Goal: Check status: Check status

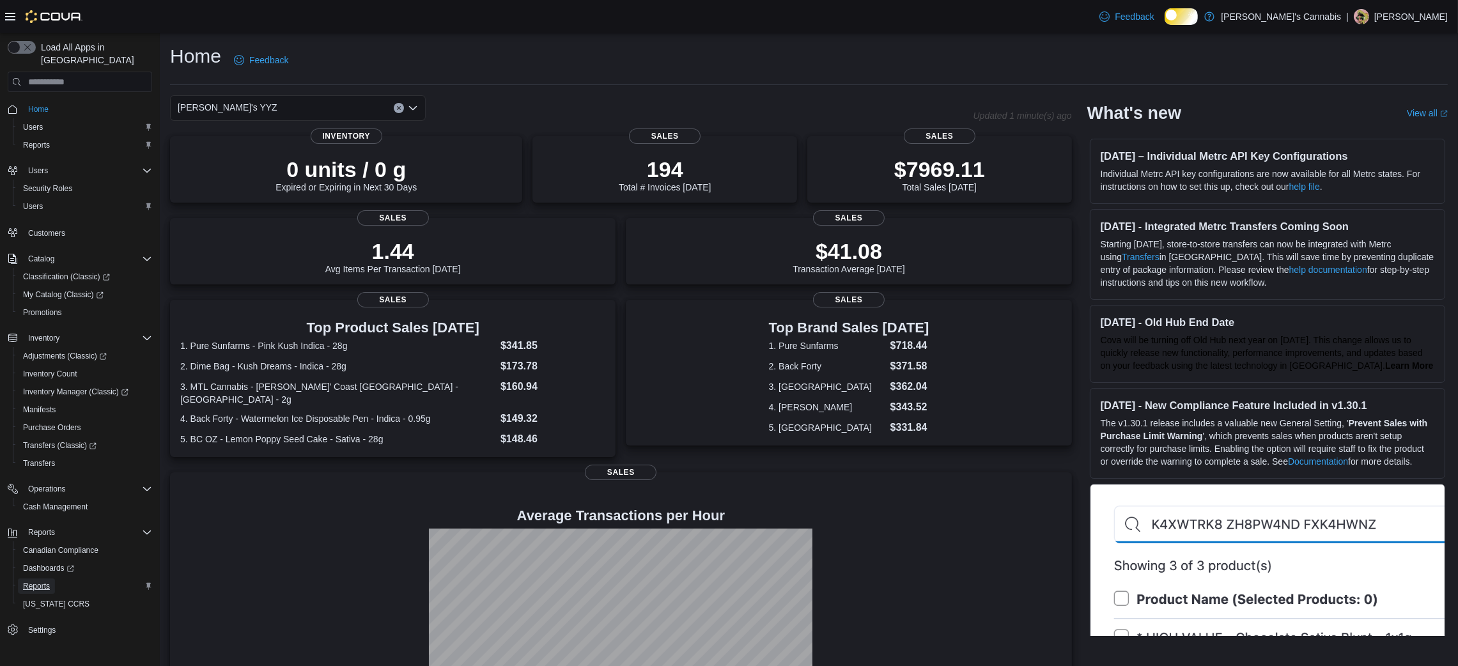
click at [40, 581] on span "Reports" at bounding box center [36, 586] width 27 height 10
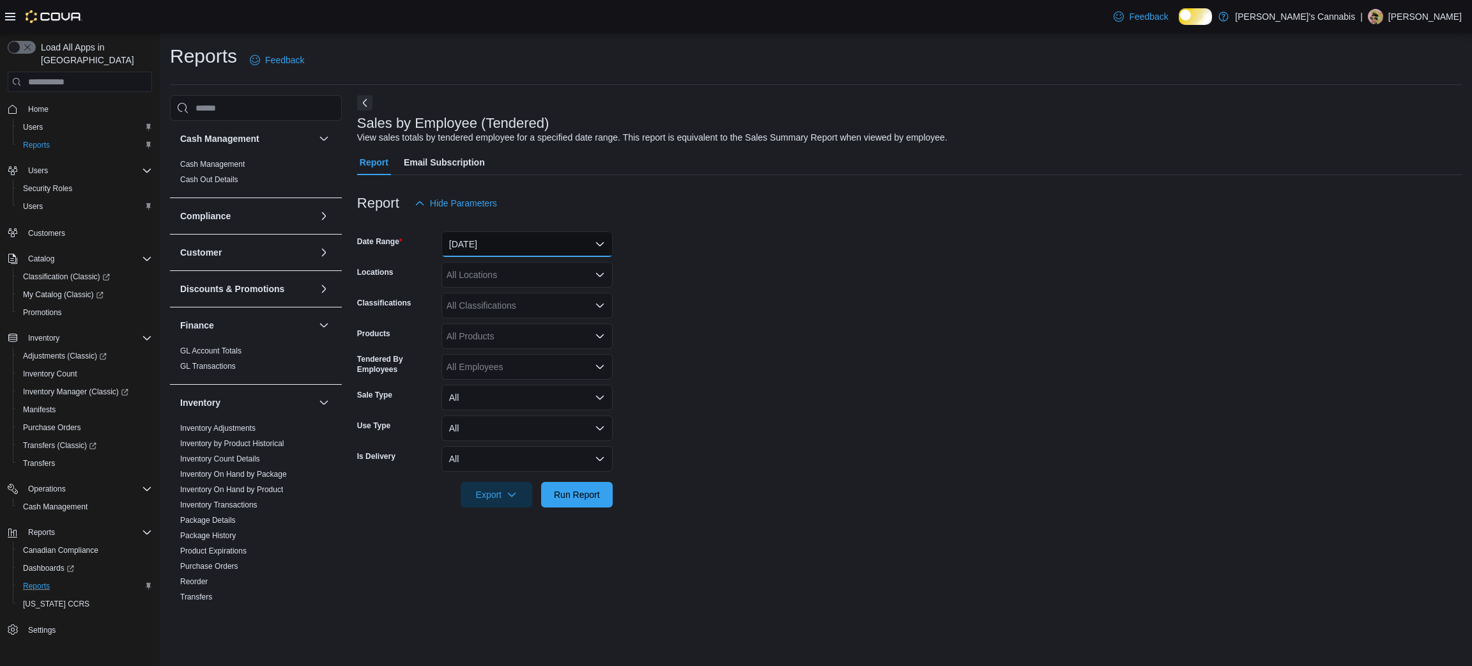
click at [562, 247] on button "[DATE]" at bounding box center [527, 244] width 171 height 26
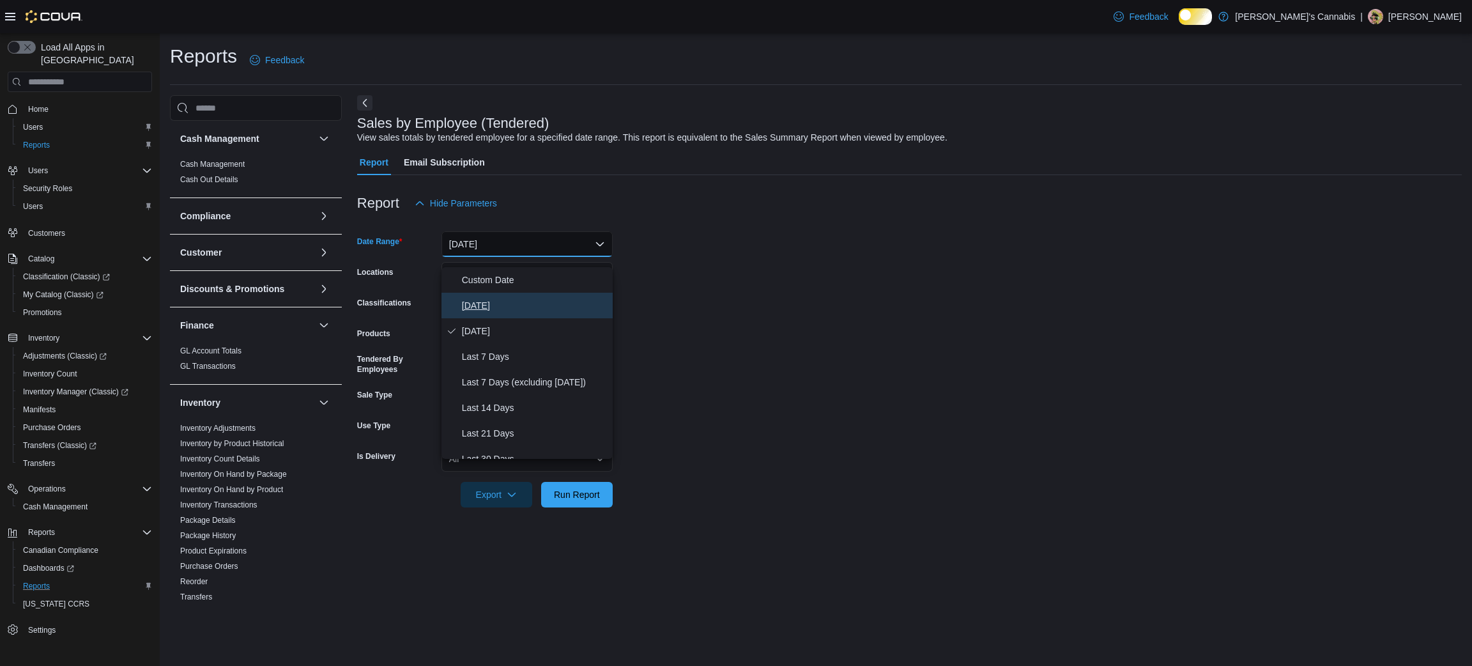
click at [519, 300] on button "[DATE]" at bounding box center [527, 306] width 171 height 26
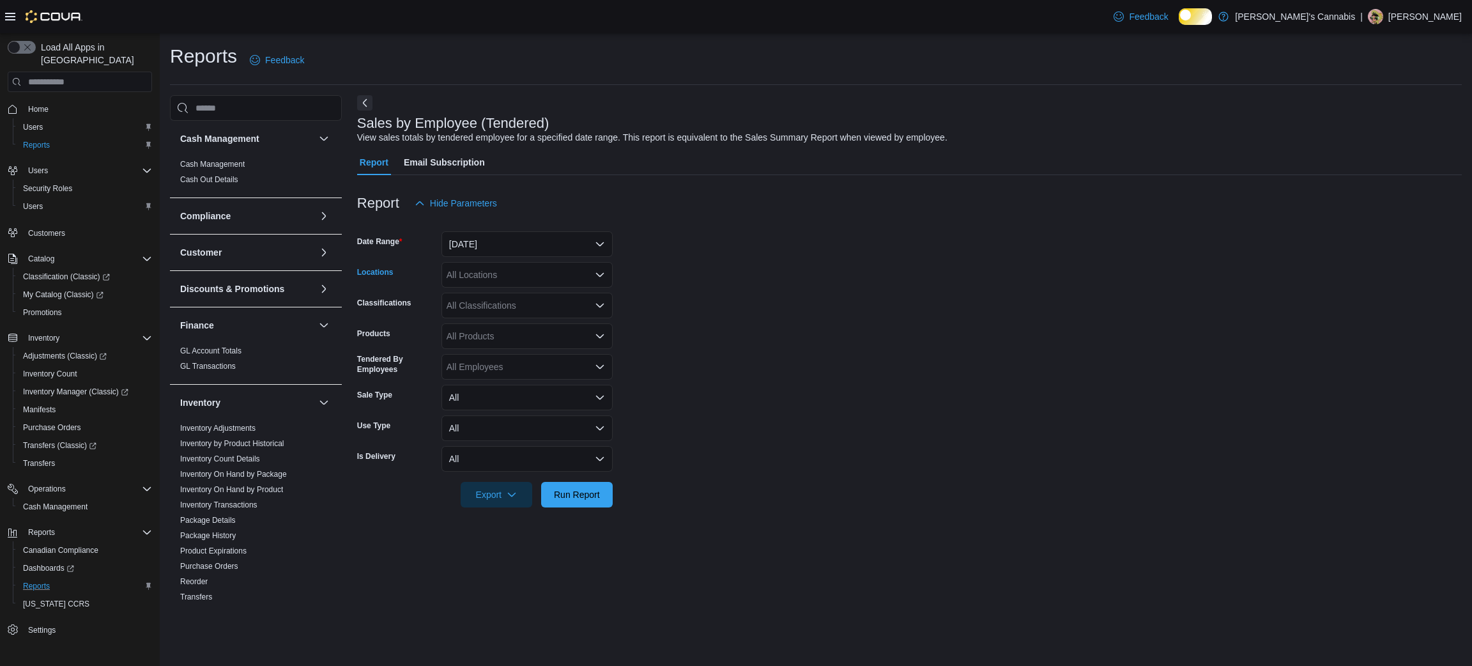
click at [509, 284] on div "All Locations" at bounding box center [527, 275] width 171 height 26
click at [498, 376] on span "[PERSON_NAME]'s YYZ" at bounding box center [519, 380] width 100 height 13
click at [569, 500] on span "Run Report" at bounding box center [577, 494] width 46 height 13
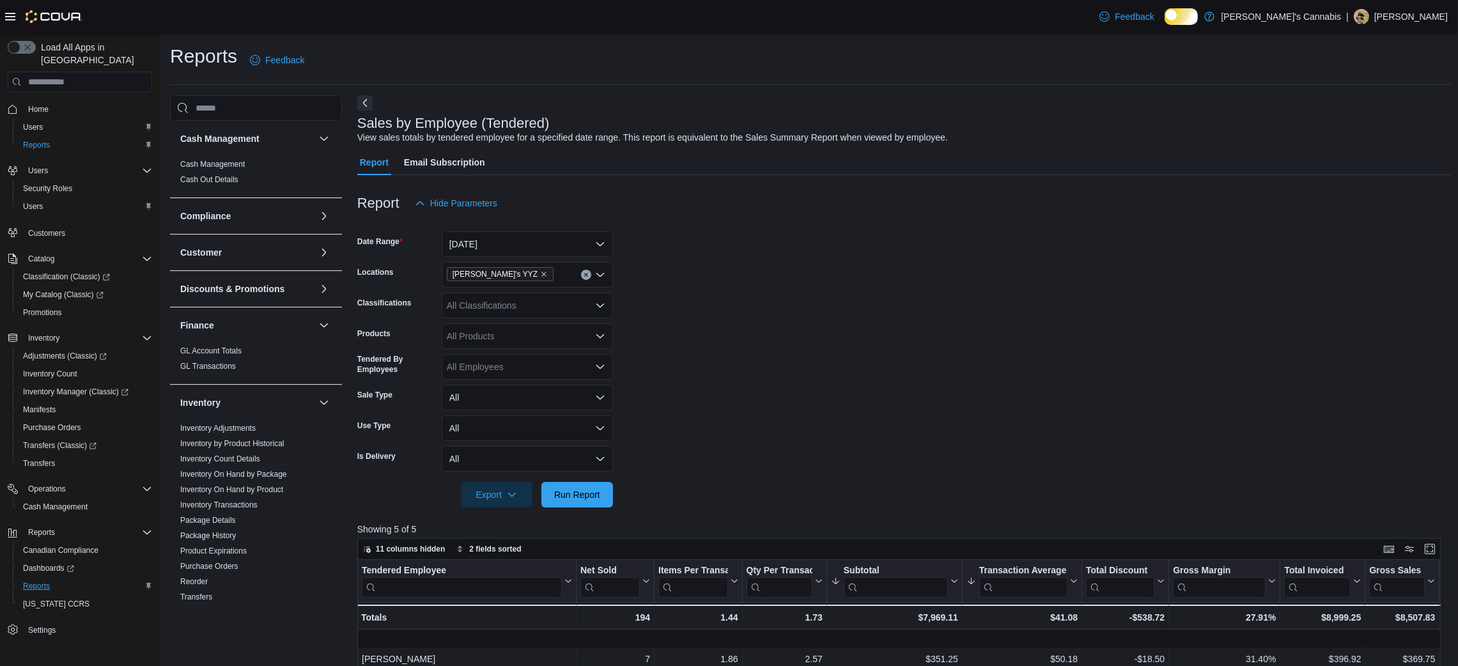
scroll to position [431, 0]
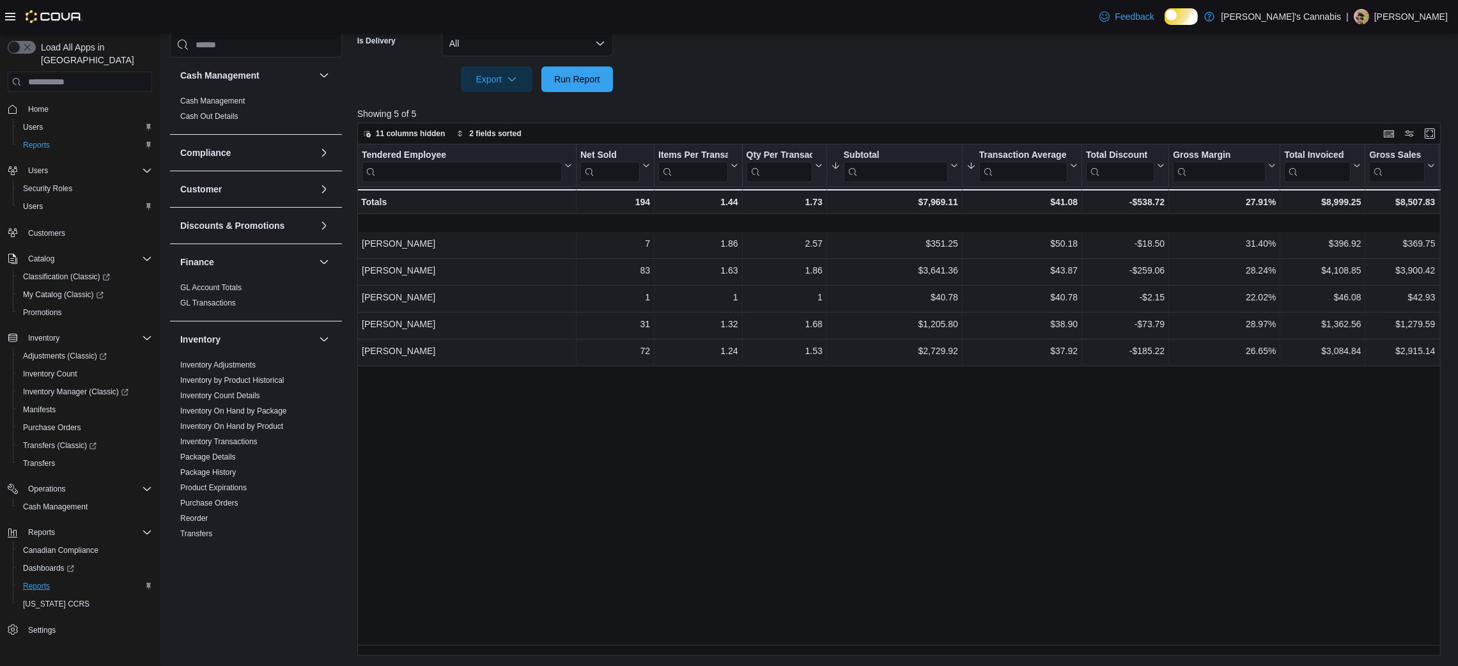
click at [837, 512] on div "Tendered Employee Click to view column header actions Net Sold Click to view co…" at bounding box center [904, 399] width 1094 height 511
click at [999, 481] on div "Tendered Employee Click to view column header actions Net Sold Click to view co…" at bounding box center [904, 399] width 1094 height 511
click at [753, 560] on div "Tendered Employee Click to view column header actions Net Sold Click to view co…" at bounding box center [904, 399] width 1094 height 511
click at [887, 454] on div "Tendered Employee Click to view column header actions Net Sold Click to view co…" at bounding box center [904, 399] width 1094 height 511
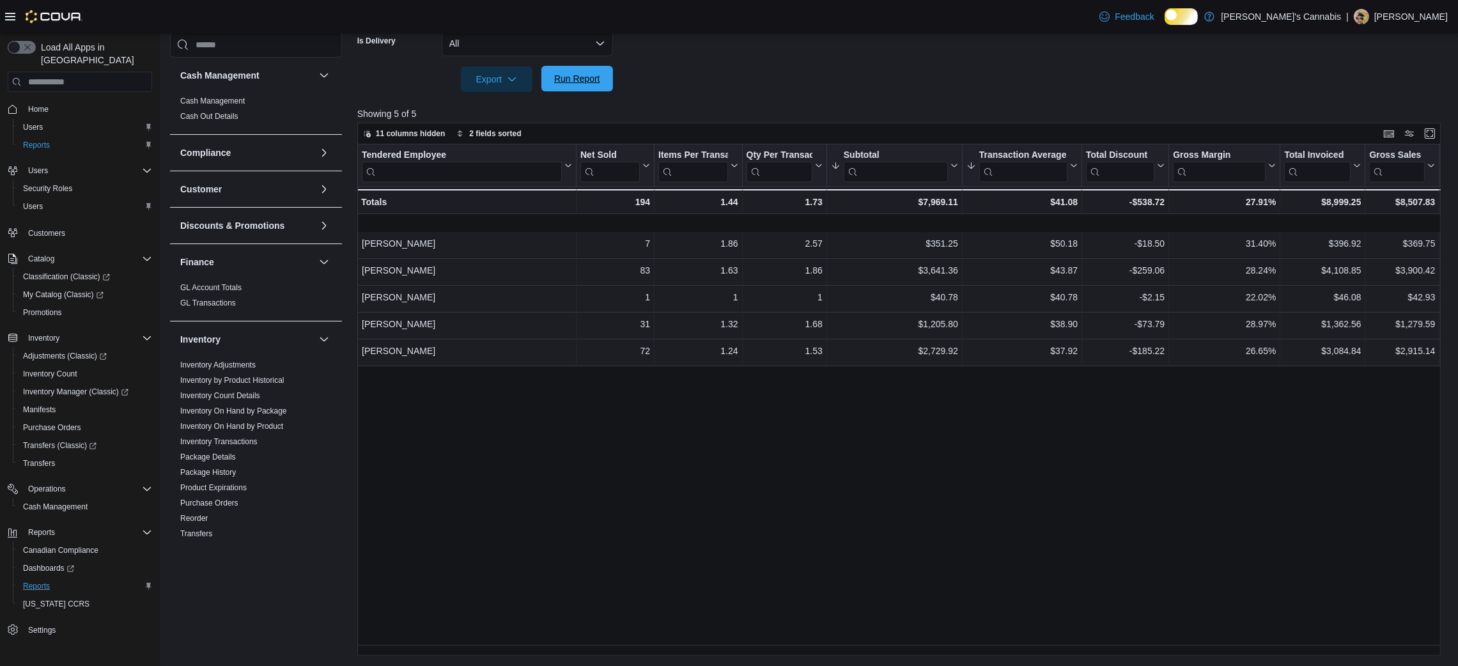
click at [568, 66] on span "Run Report" at bounding box center [577, 79] width 56 height 26
click at [674, 508] on div "Tendered Employee Click to view column header actions Net Sold Click to view co…" at bounding box center [904, 399] width 1094 height 511
click at [568, 74] on span "Run Report" at bounding box center [577, 78] width 46 height 13
click at [652, 461] on div "Tendered Employee Click to view column header actions Net Sold Click to view co…" at bounding box center [904, 399] width 1094 height 511
